Goal: Task Accomplishment & Management: Use online tool/utility

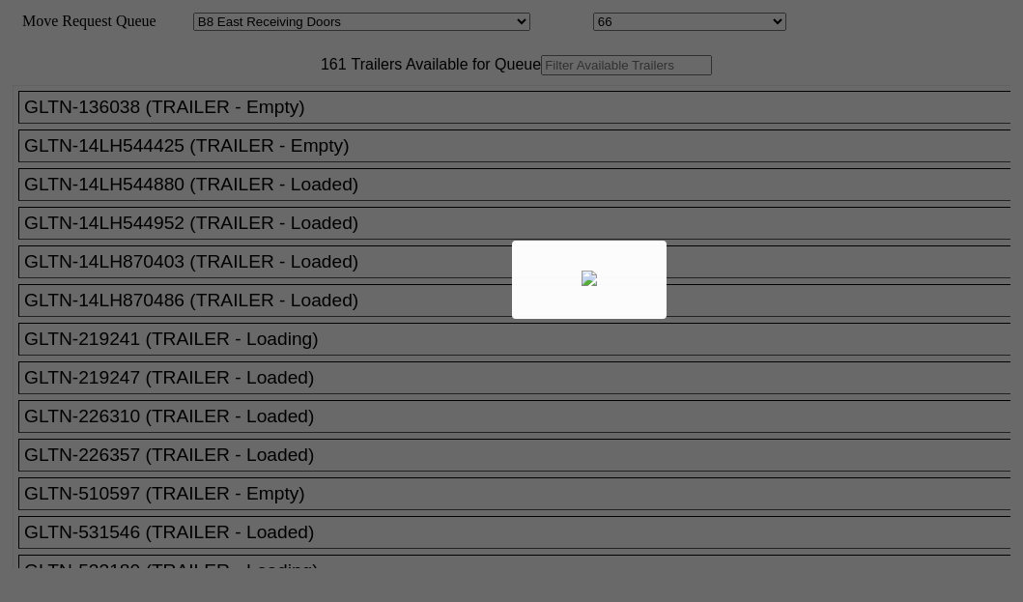
select select "536"
select select "8234"
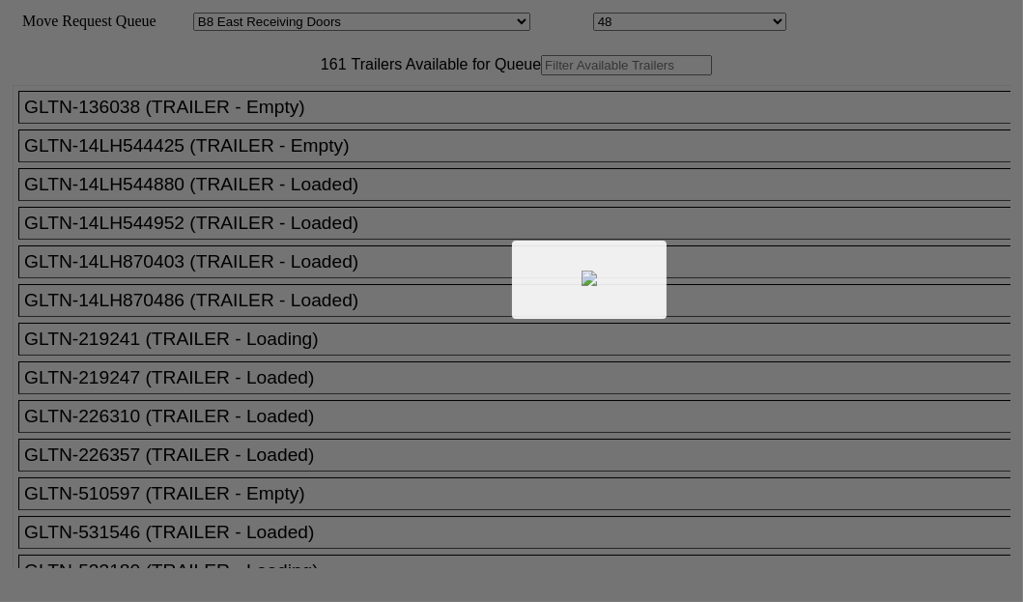
click at [274, 130] on div at bounding box center [511, 301] width 1023 height 602
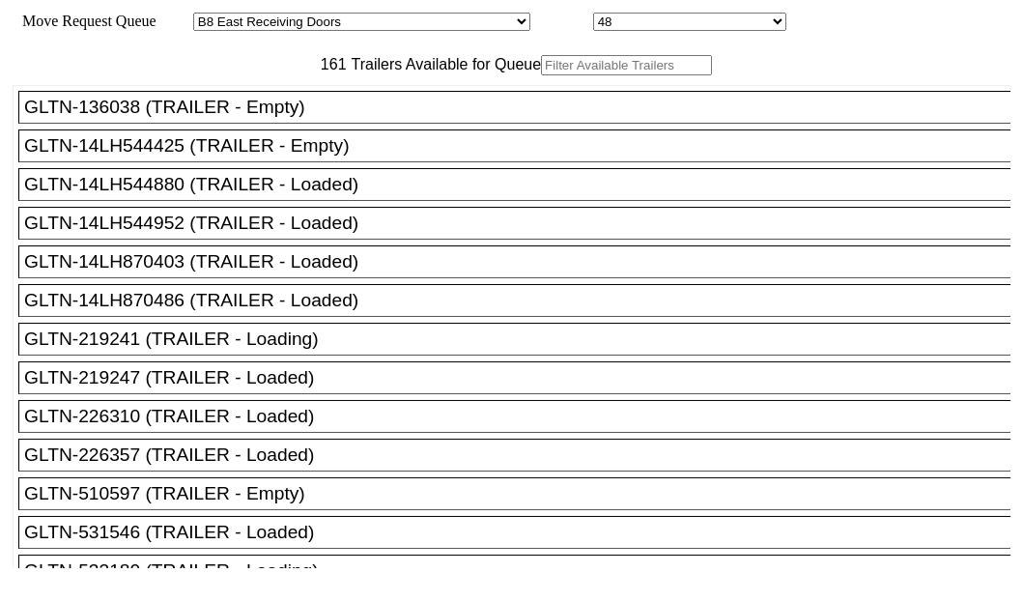
click at [541, 75] on input "text" at bounding box center [626, 65] width 171 height 20
paste input "TGHU5036908"
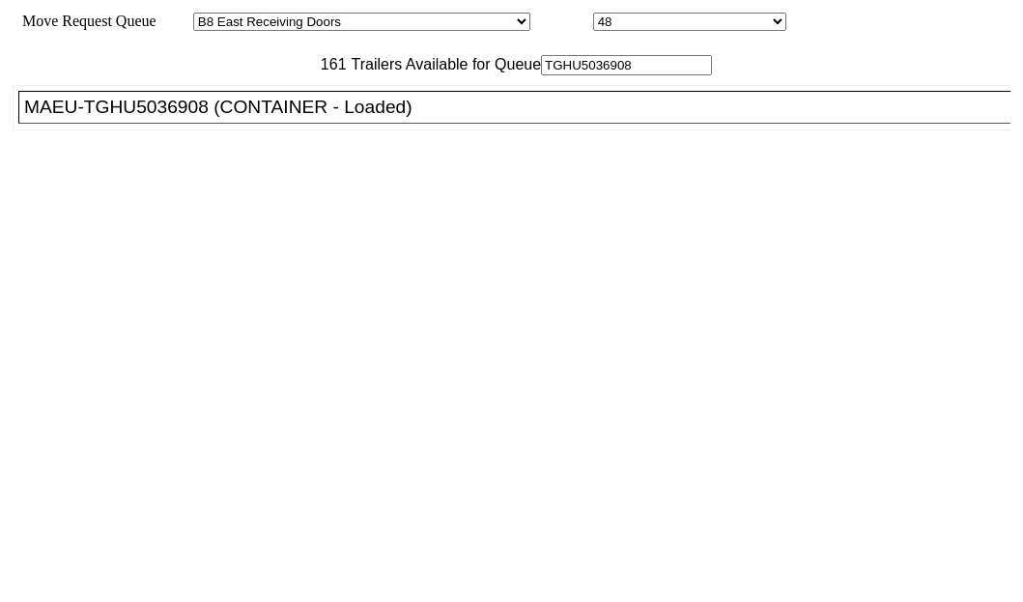
type input "TGHU5036908"
click at [141, 118] on div "MAEU-TGHU5036908 (CONTAINER - Loaded)" at bounding box center [523, 107] width 998 height 21
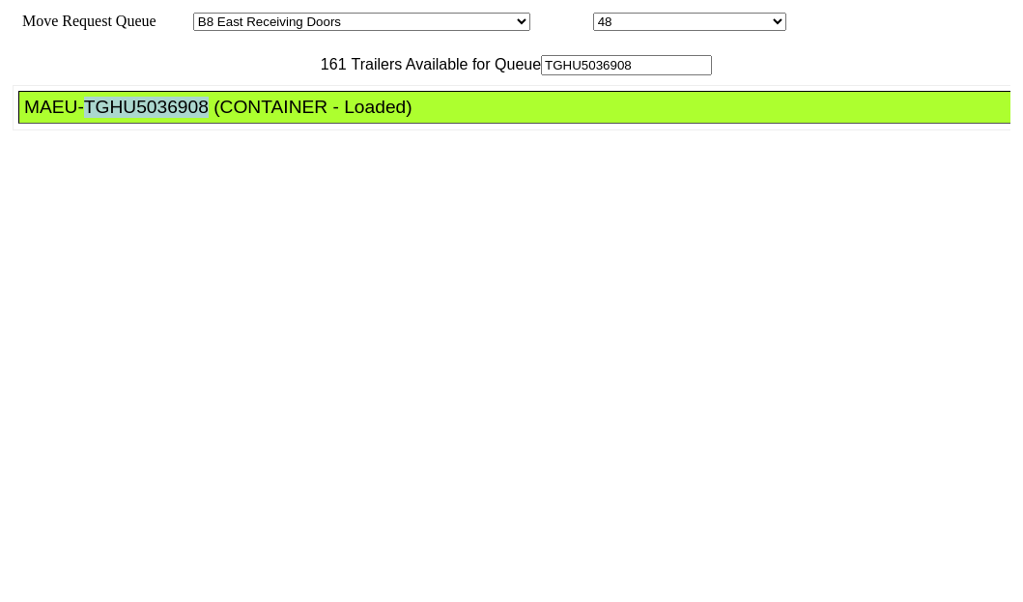
drag, startPoint x: 141, startPoint y: 186, endPoint x: 195, endPoint y: 185, distance: 54.1
click at [141, 118] on div "MAEU-TGHU5036908 (CONTAINER - Loaded)" at bounding box center [523, 107] width 998 height 21
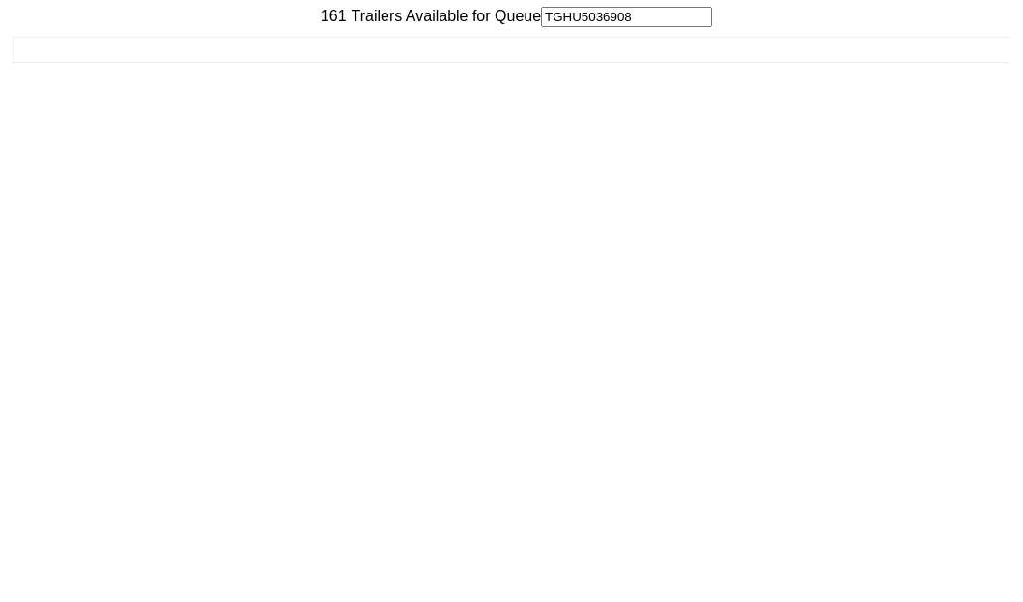
scroll to position [77, 0]
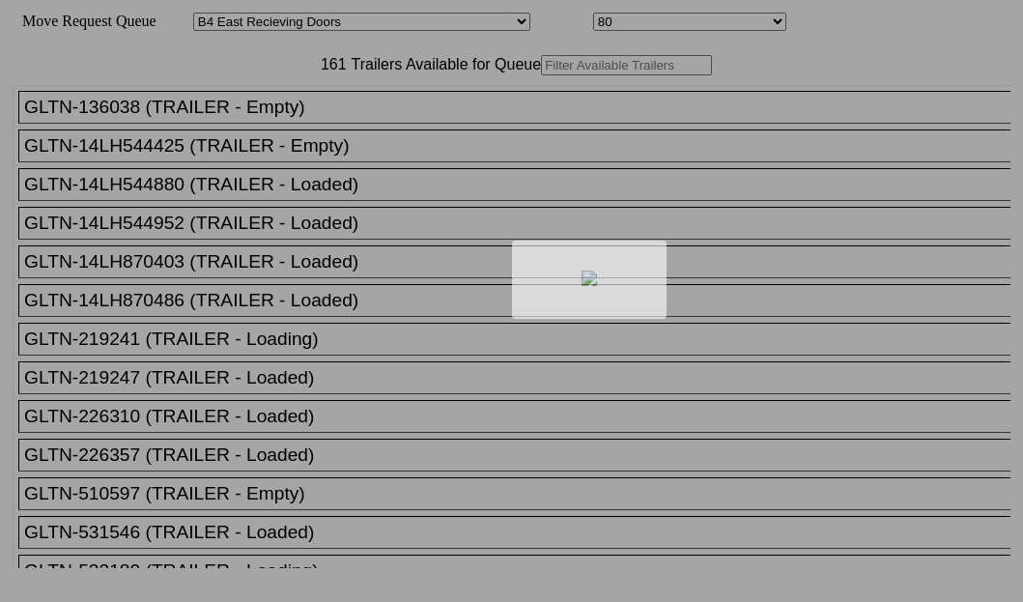
select select "527"
select select "8136"
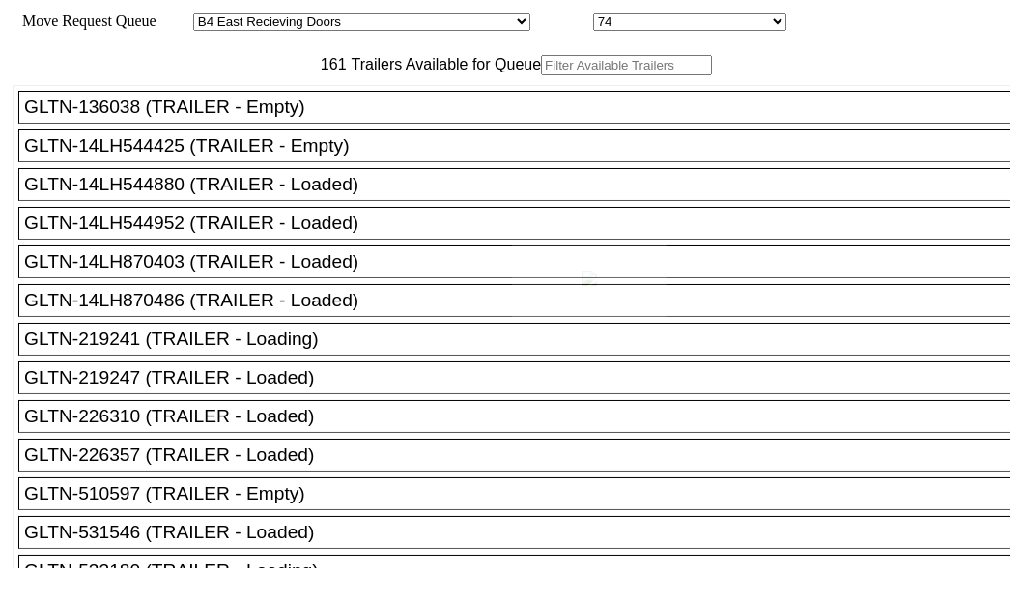
click at [321, 124] on div at bounding box center [511, 301] width 1023 height 602
click at [541, 75] on input "text" at bounding box center [626, 65] width 171 height 20
paste input "415813"
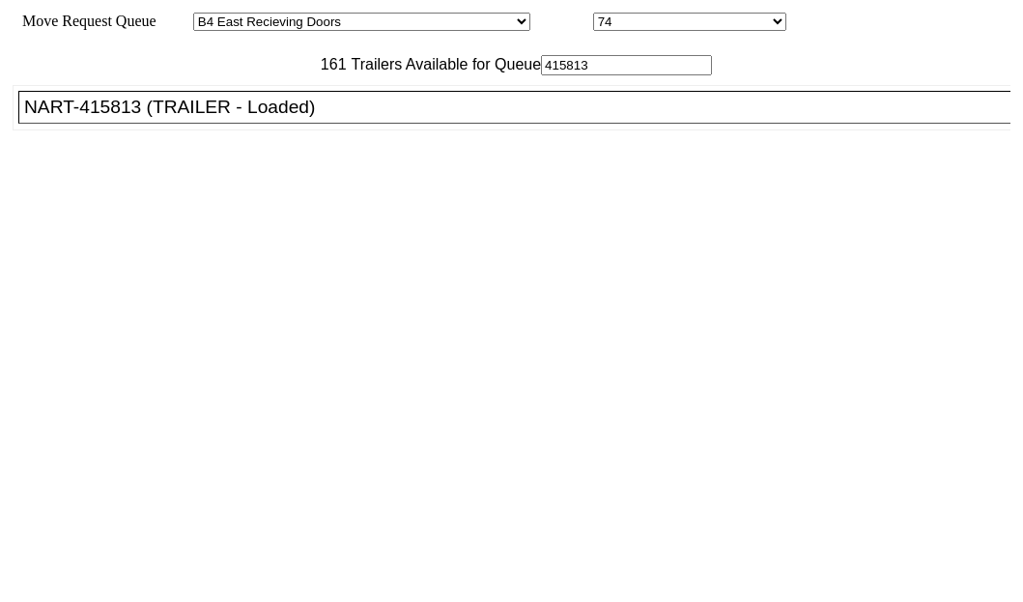
type input "415813"
click at [185, 118] on div "NART-415813 (TRAILER - Loaded)" at bounding box center [523, 107] width 998 height 21
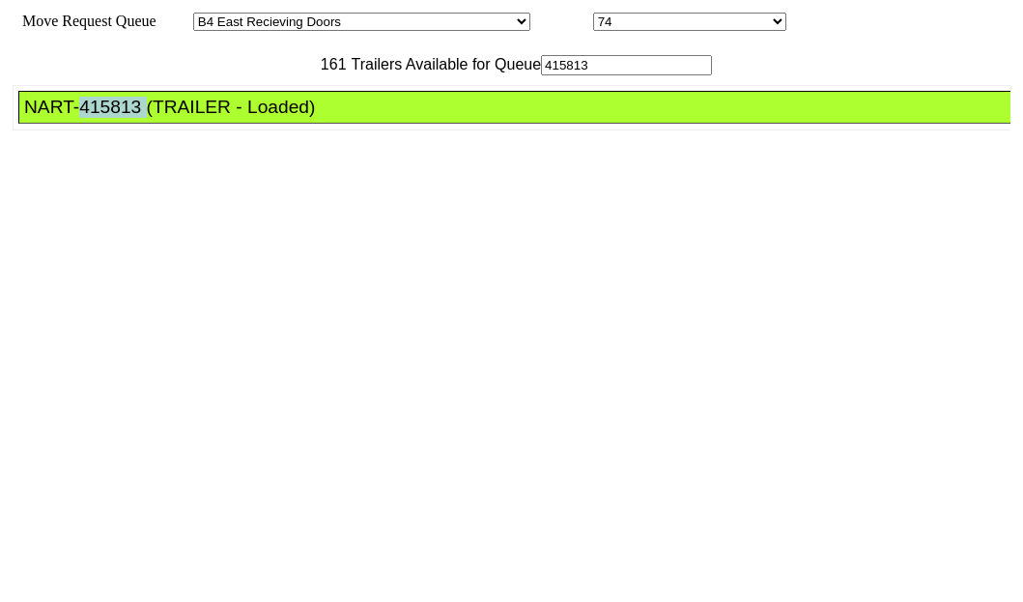
click at [185, 118] on div "NART-415813 (TRAILER - Loaded)" at bounding box center [523, 107] width 998 height 21
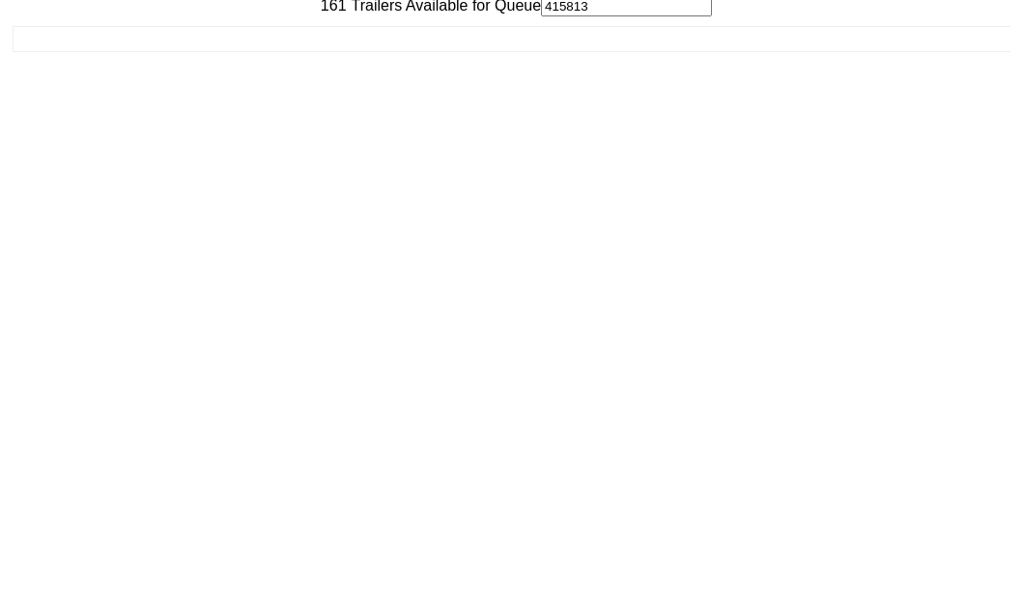
scroll to position [77, 0]
